Goal: Transaction & Acquisition: Book appointment/travel/reservation

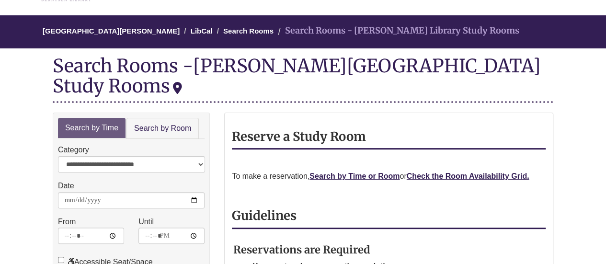
scroll to position [69, 0]
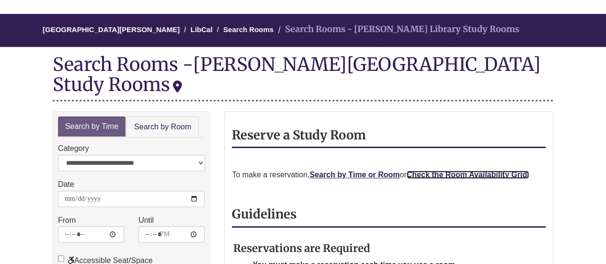
click at [429, 170] on strong "Check the Room Availability Grid." at bounding box center [468, 174] width 123 height 8
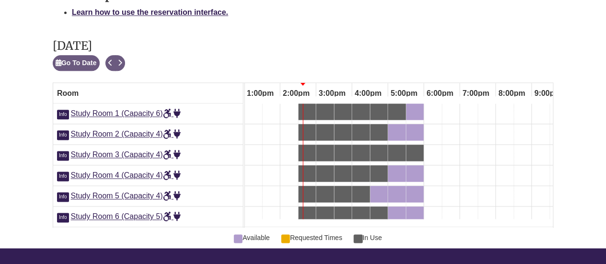
scroll to position [550, 0]
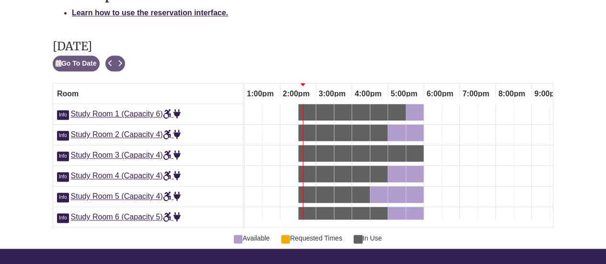
click at [363, 189] on div "4:00pm Friday, October 10, 2025 - Study Room 5 - In Use" at bounding box center [361, 194] width 16 height 11
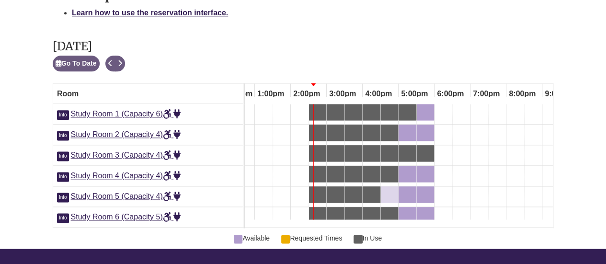
scroll to position [0, 0]
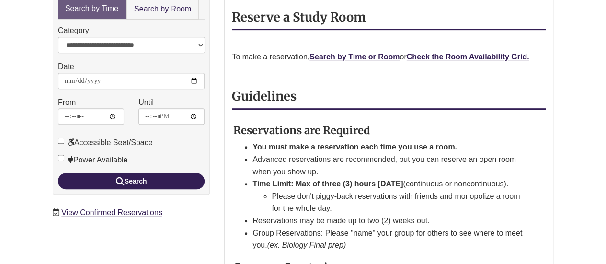
scroll to position [188, 0]
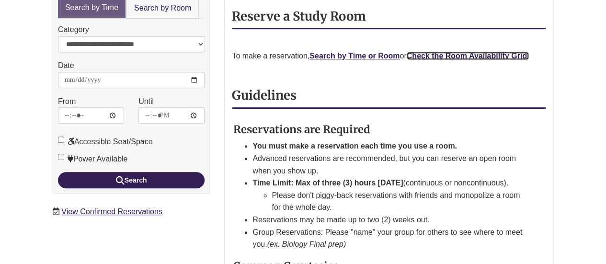
click at [443, 52] on strong "Check the Room Availability Grid." at bounding box center [468, 56] width 123 height 8
